Goal: Check status: Check status

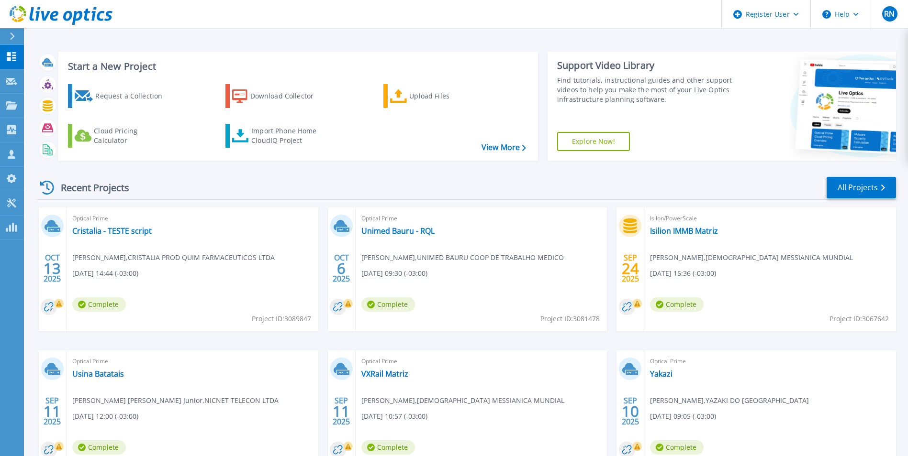
click at [303, 318] on span "Project ID: 3089847" at bounding box center [281, 319] width 59 height 11
copy span "3089847"
click at [142, 231] on link "Cristalia - TESTE script" at bounding box center [111, 231] width 79 height 10
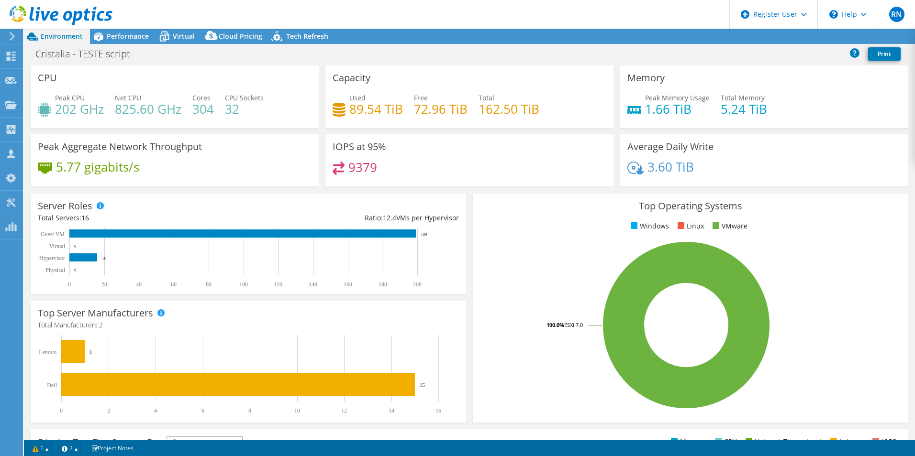
select select "USD"
click at [122, 37] on span "Performance" at bounding box center [128, 36] width 42 height 9
